Goal: Task Accomplishment & Management: Manage account settings

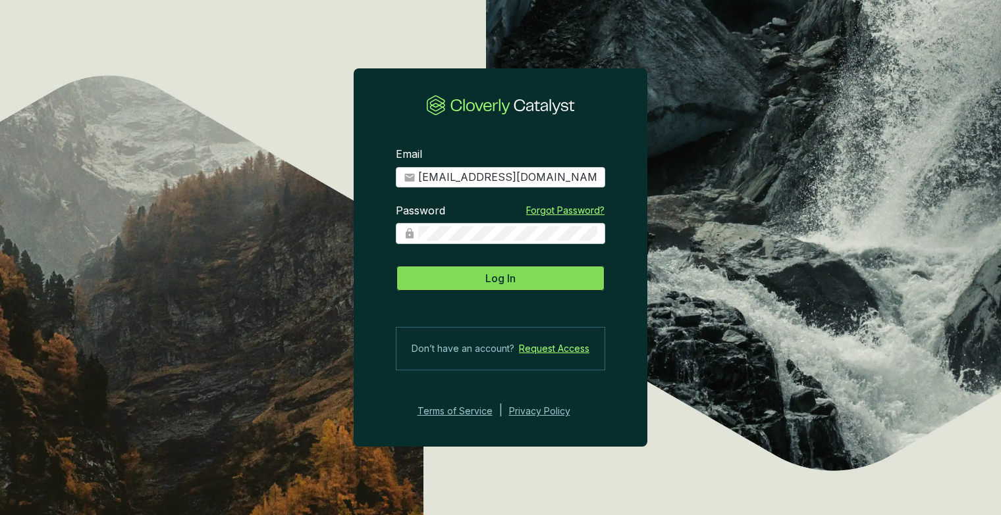
click at [488, 280] on span "Log In" at bounding box center [500, 279] width 30 height 16
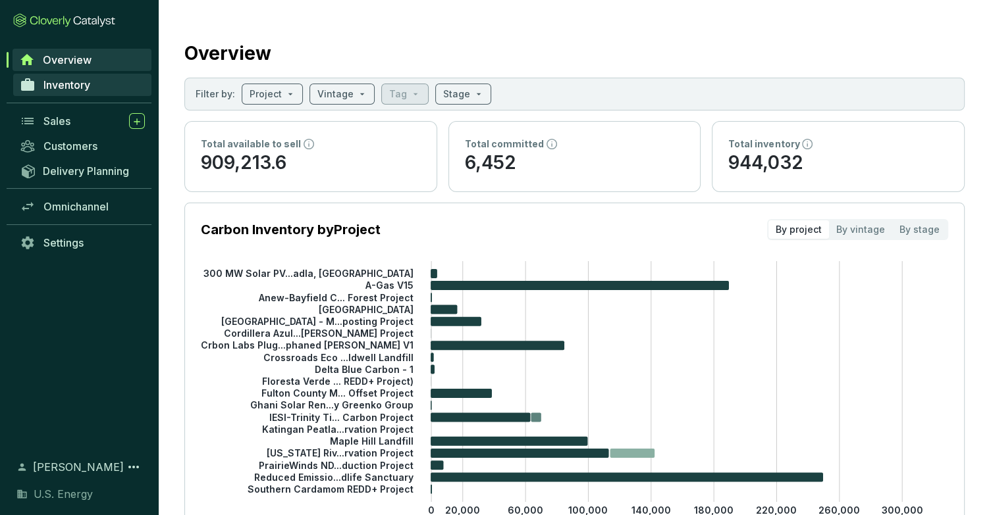
click at [61, 89] on span "Inventory" at bounding box center [66, 84] width 47 height 13
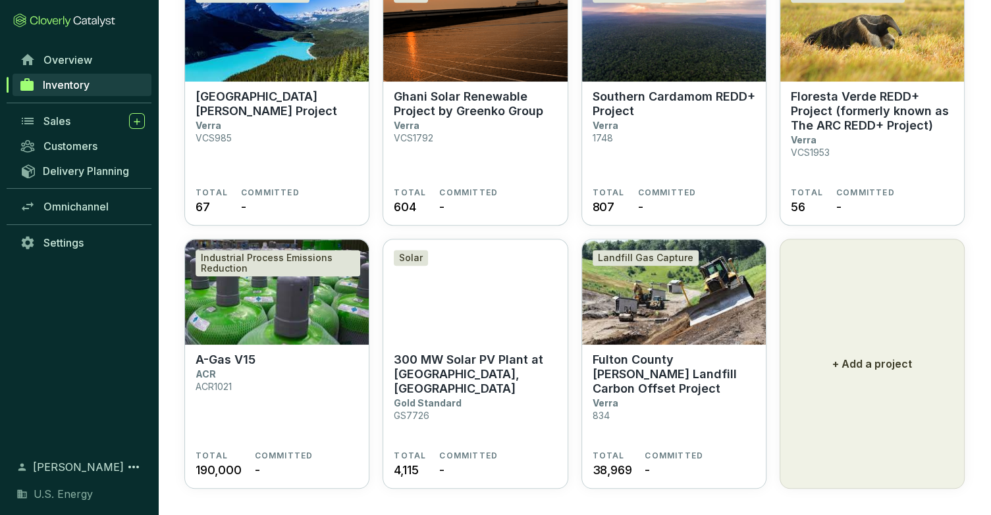
scroll to position [939, 0]
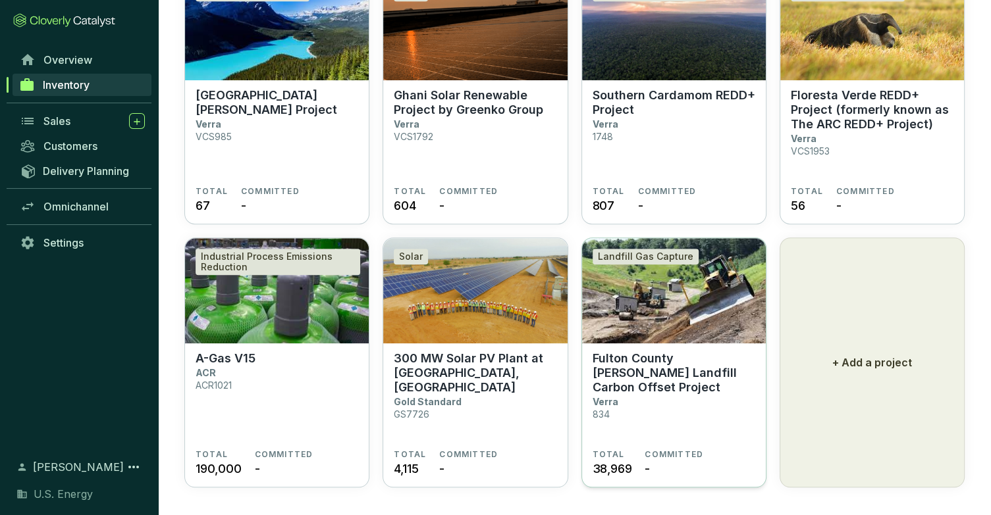
click at [676, 371] on p "Fulton County [PERSON_NAME] Landfill Carbon Offset Project" at bounding box center [673, 373] width 163 height 43
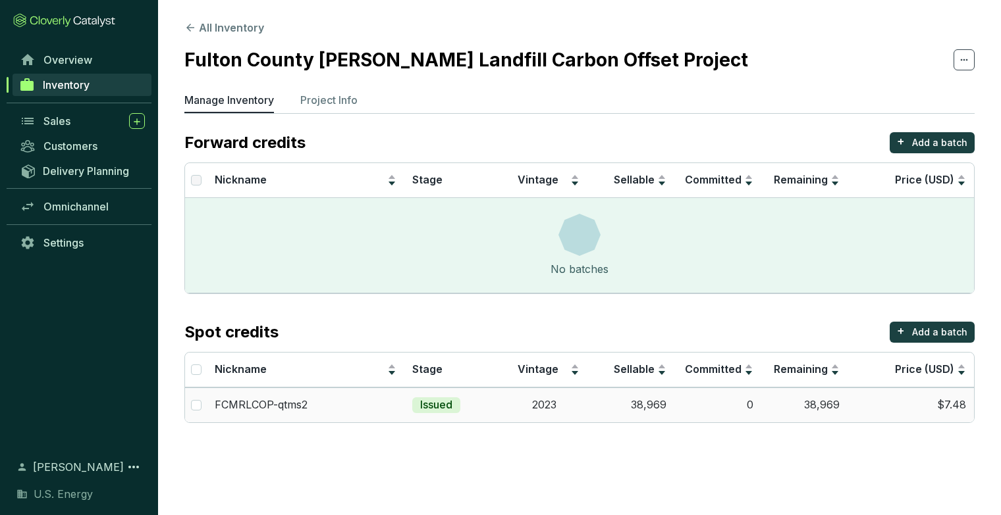
click at [653, 406] on td "38,969" at bounding box center [630, 405] width 87 height 35
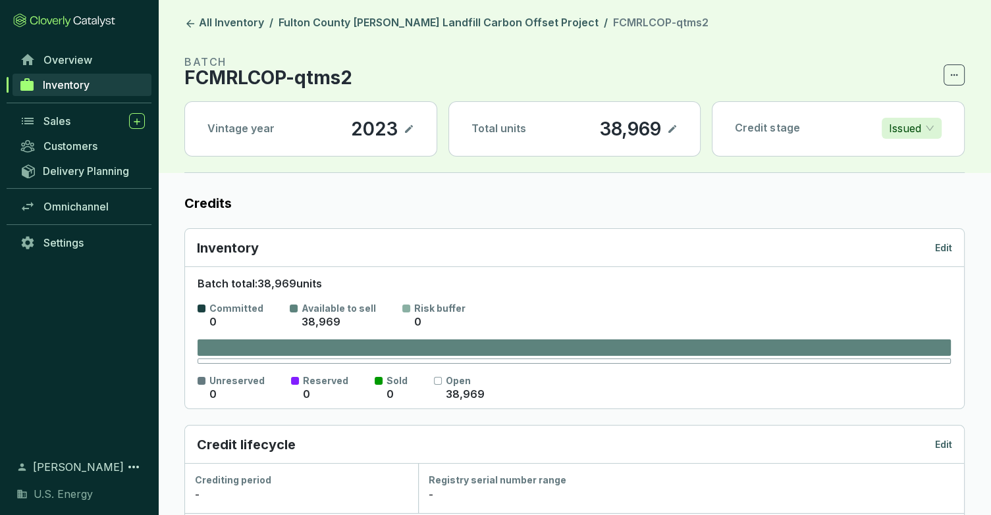
click at [671, 126] on icon at bounding box center [672, 129] width 11 height 16
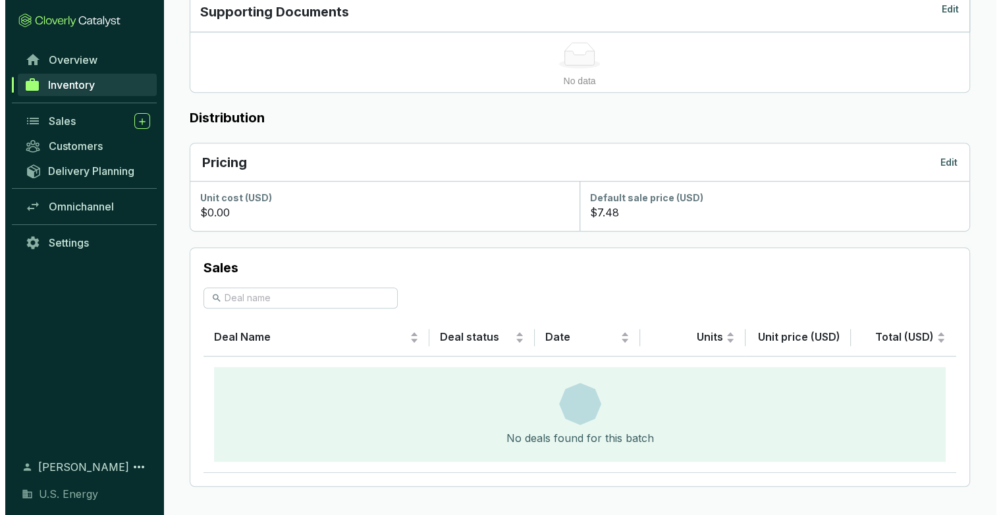
scroll to position [617, 0]
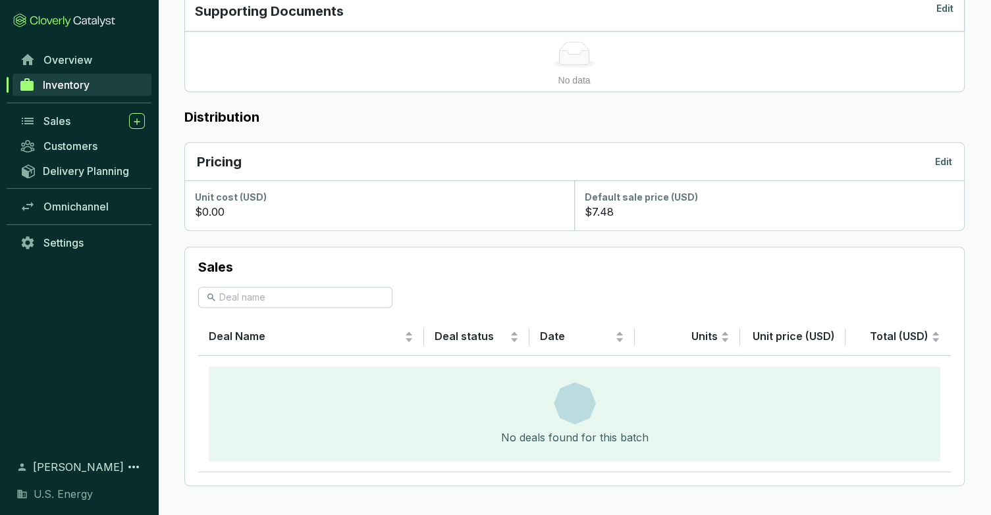
click at [945, 159] on p "Edit" at bounding box center [943, 161] width 17 height 13
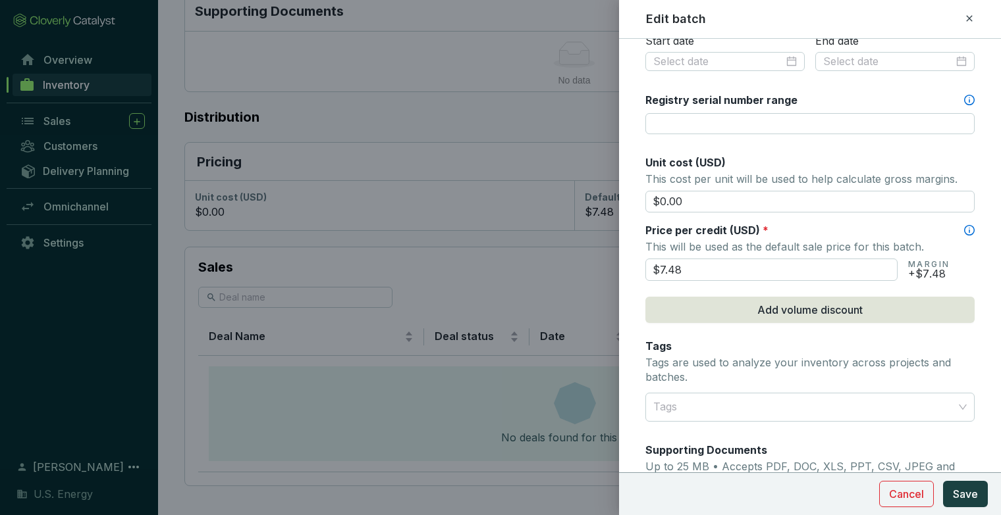
scroll to position [491, 0]
click at [684, 268] on input "$7.48" at bounding box center [771, 268] width 252 height 22
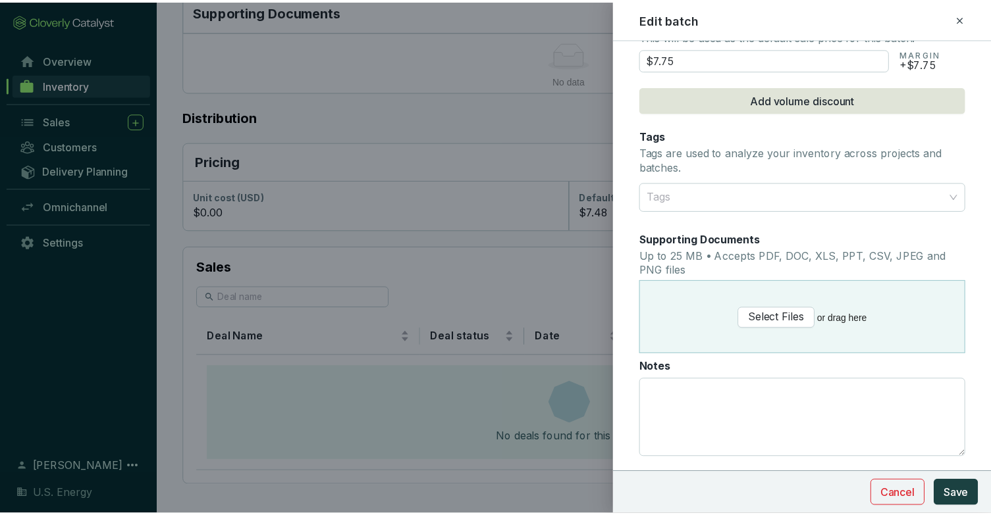
scroll to position [733, 0]
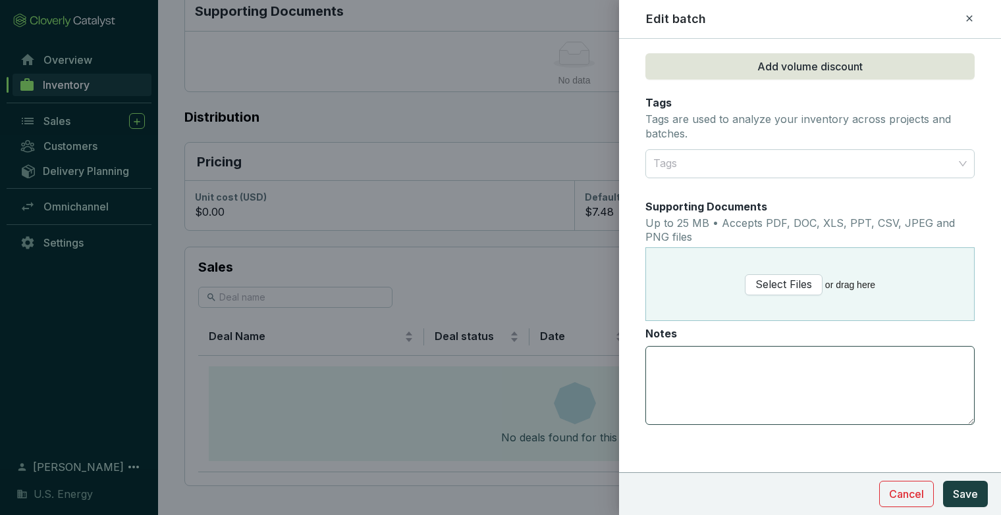
type input "$7.75"
click at [689, 372] on textarea "Notes" at bounding box center [810, 386] width 328 height 78
click at [972, 494] on span "Save" at bounding box center [965, 494] width 25 height 16
